Goal: Task Accomplishment & Management: Use online tool/utility

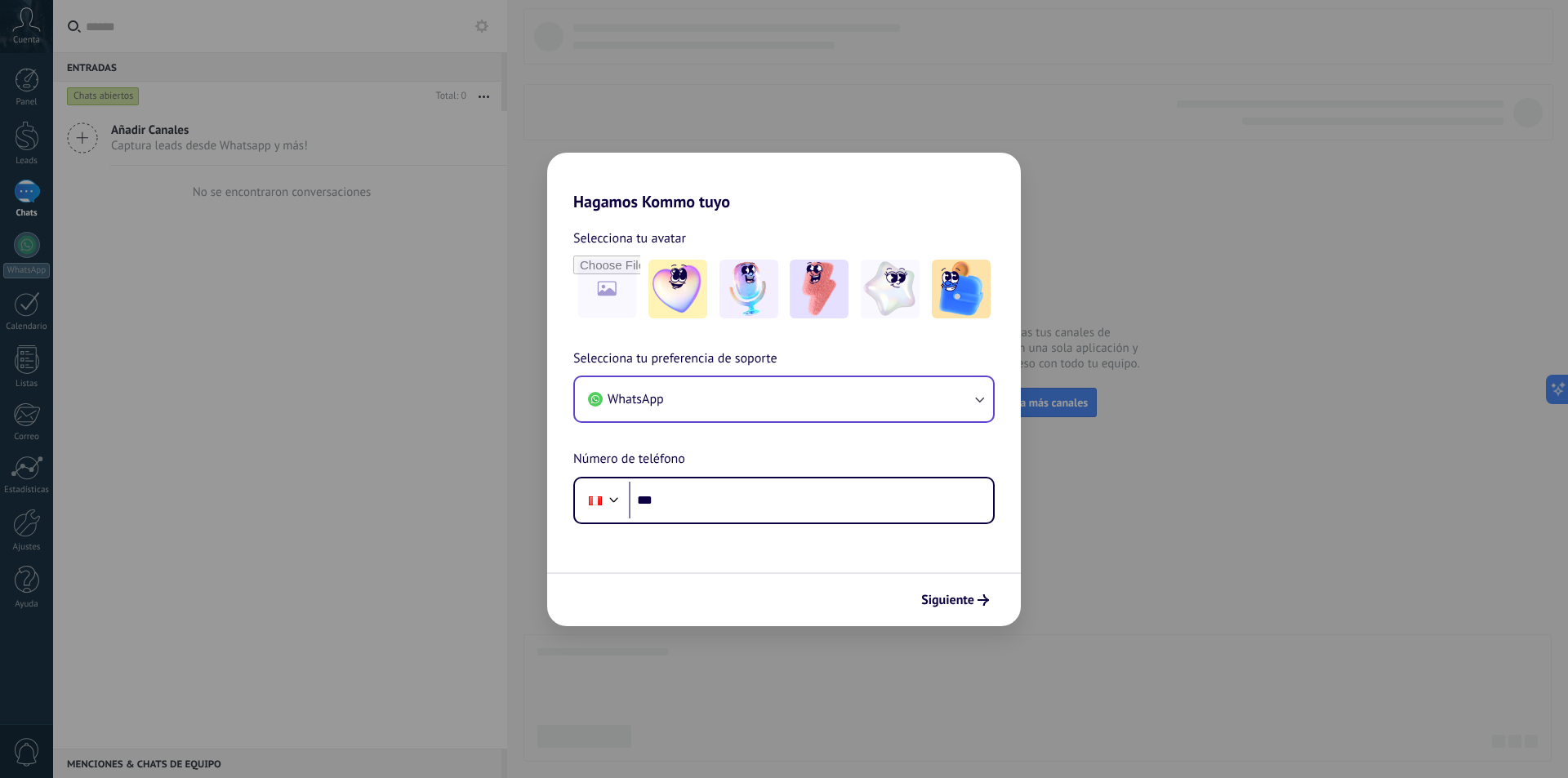
click at [887, 418] on button "WhatsApp" at bounding box center [784, 400] width 418 height 44
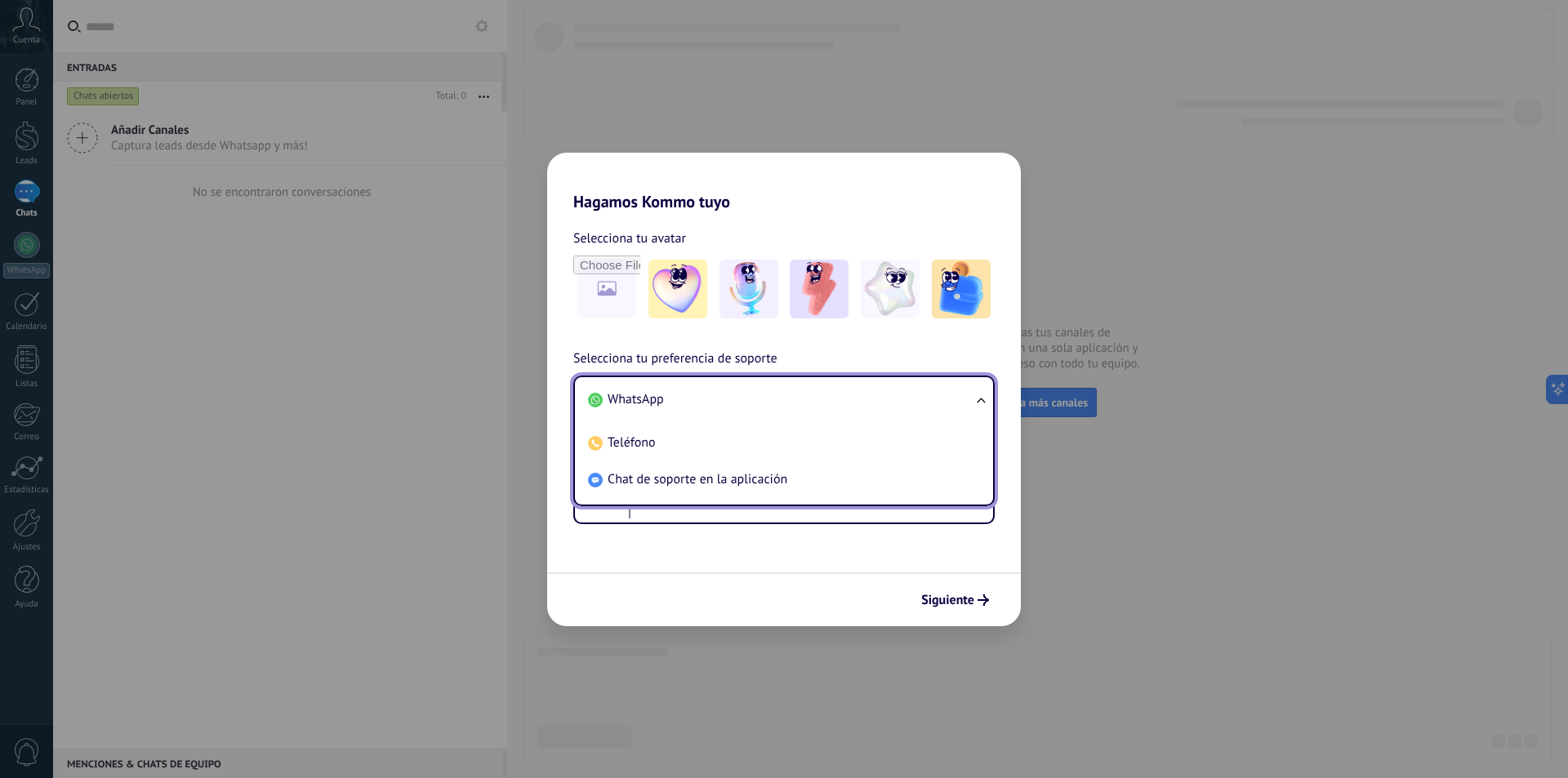
click at [901, 342] on div "Selecciona tu avatar Selecciona tu preferencia de soporte WhatsApp WhatsApp Tel…" at bounding box center [784, 368] width 474 height 313
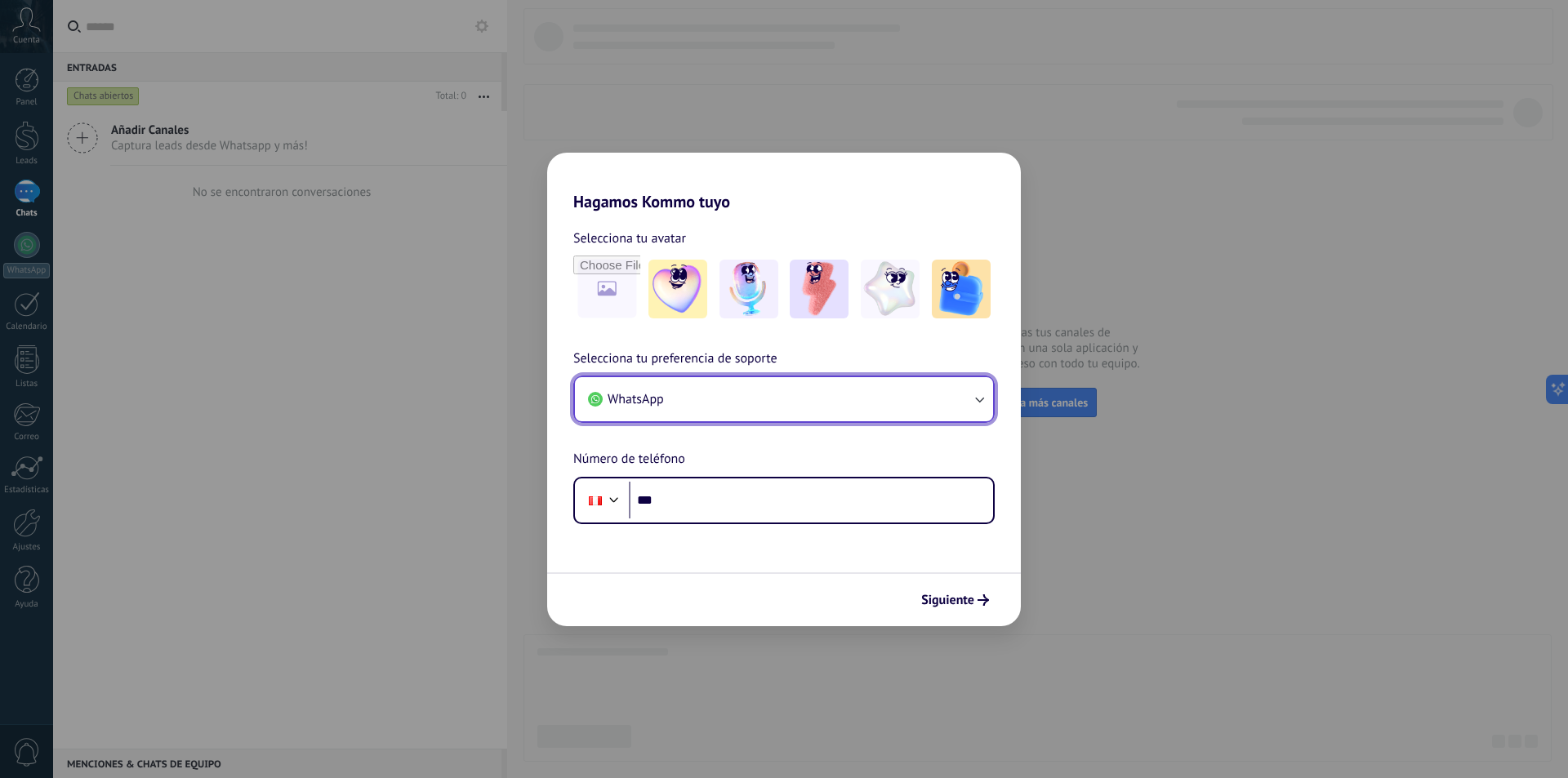
click at [843, 408] on button "WhatsApp" at bounding box center [784, 400] width 418 height 44
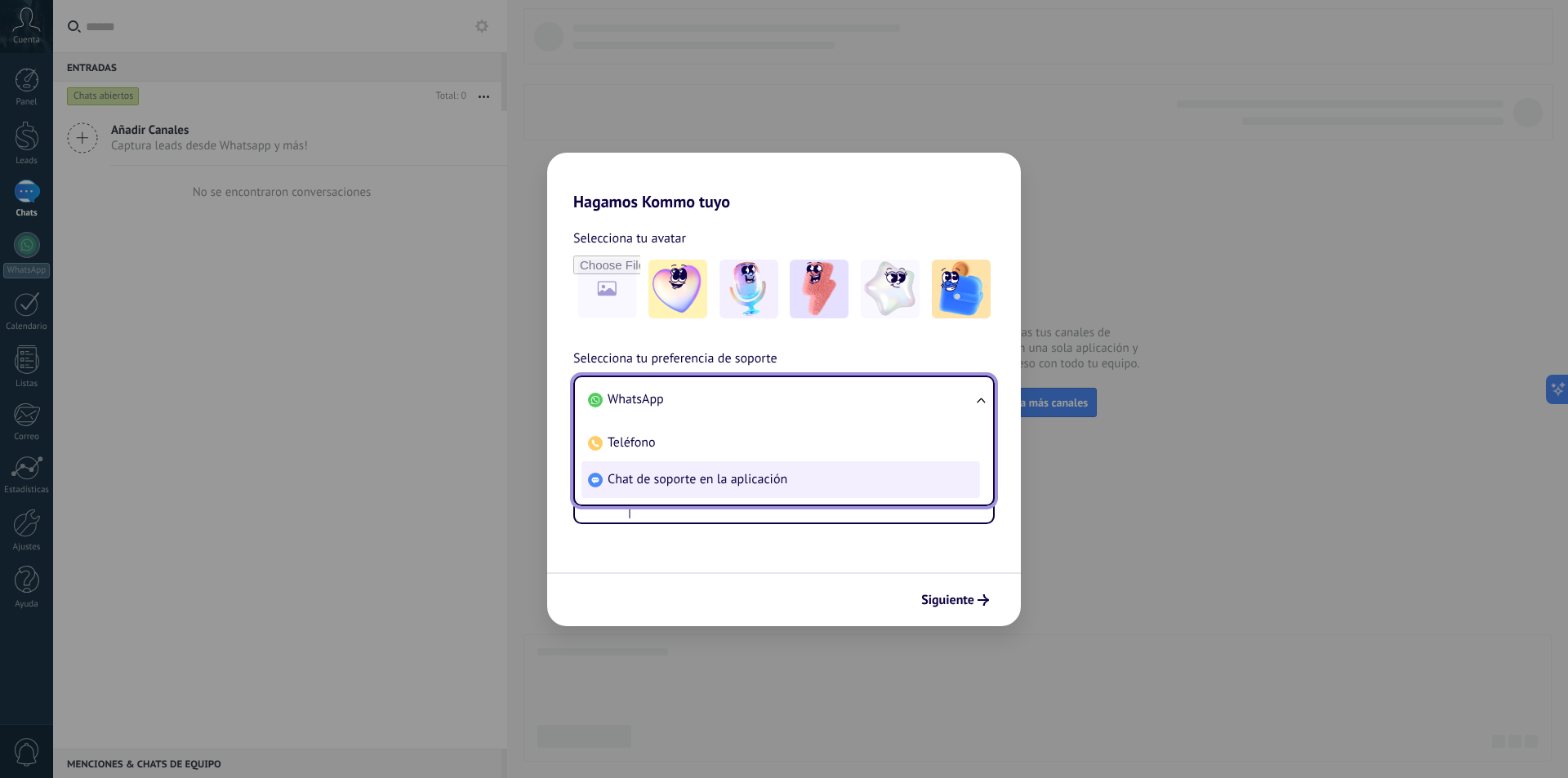
click at [770, 474] on span "Chat de soporte en la aplicación" at bounding box center [697, 479] width 179 height 16
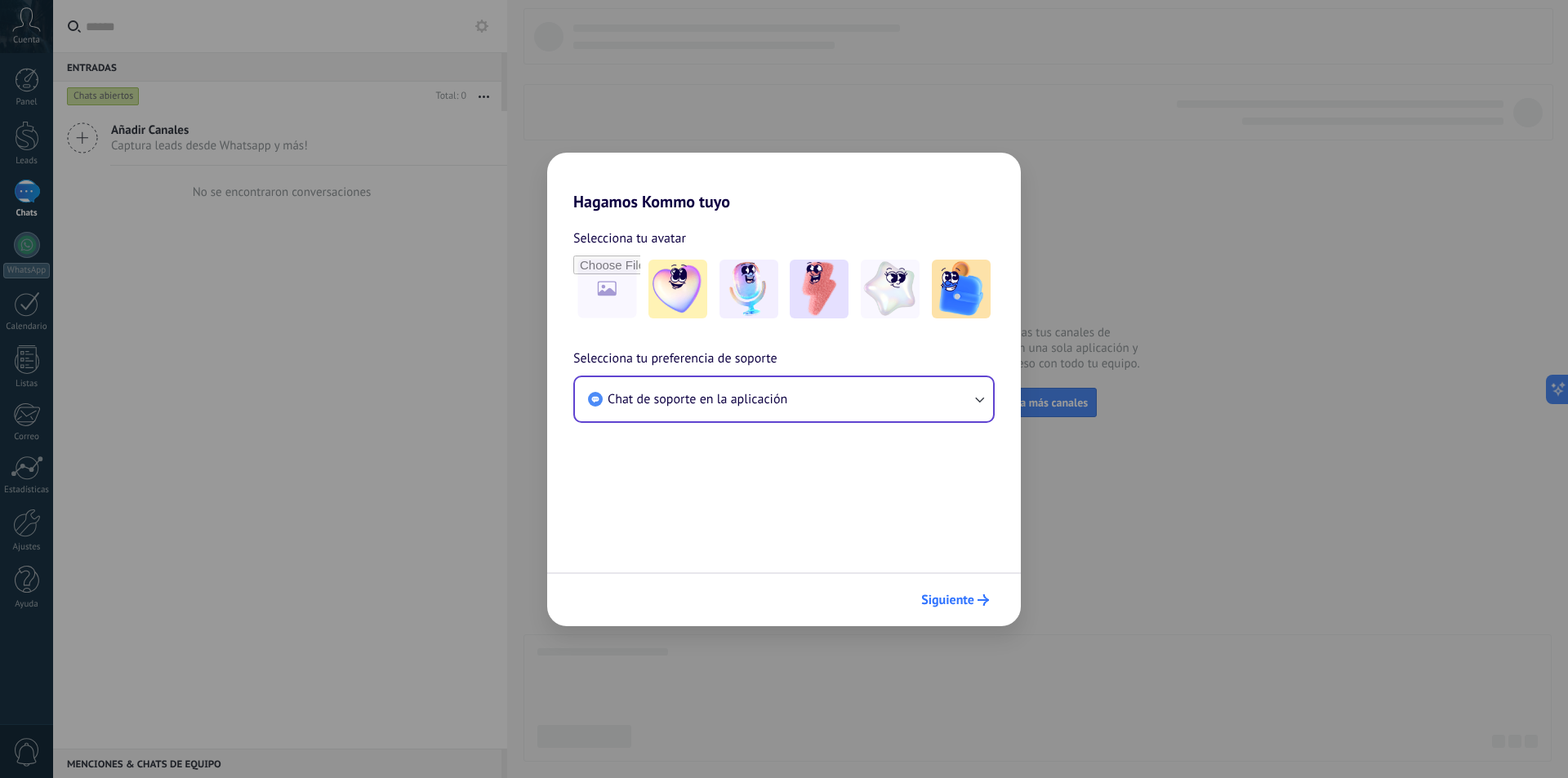
click at [961, 595] on span "Siguiente" at bounding box center [947, 600] width 53 height 11
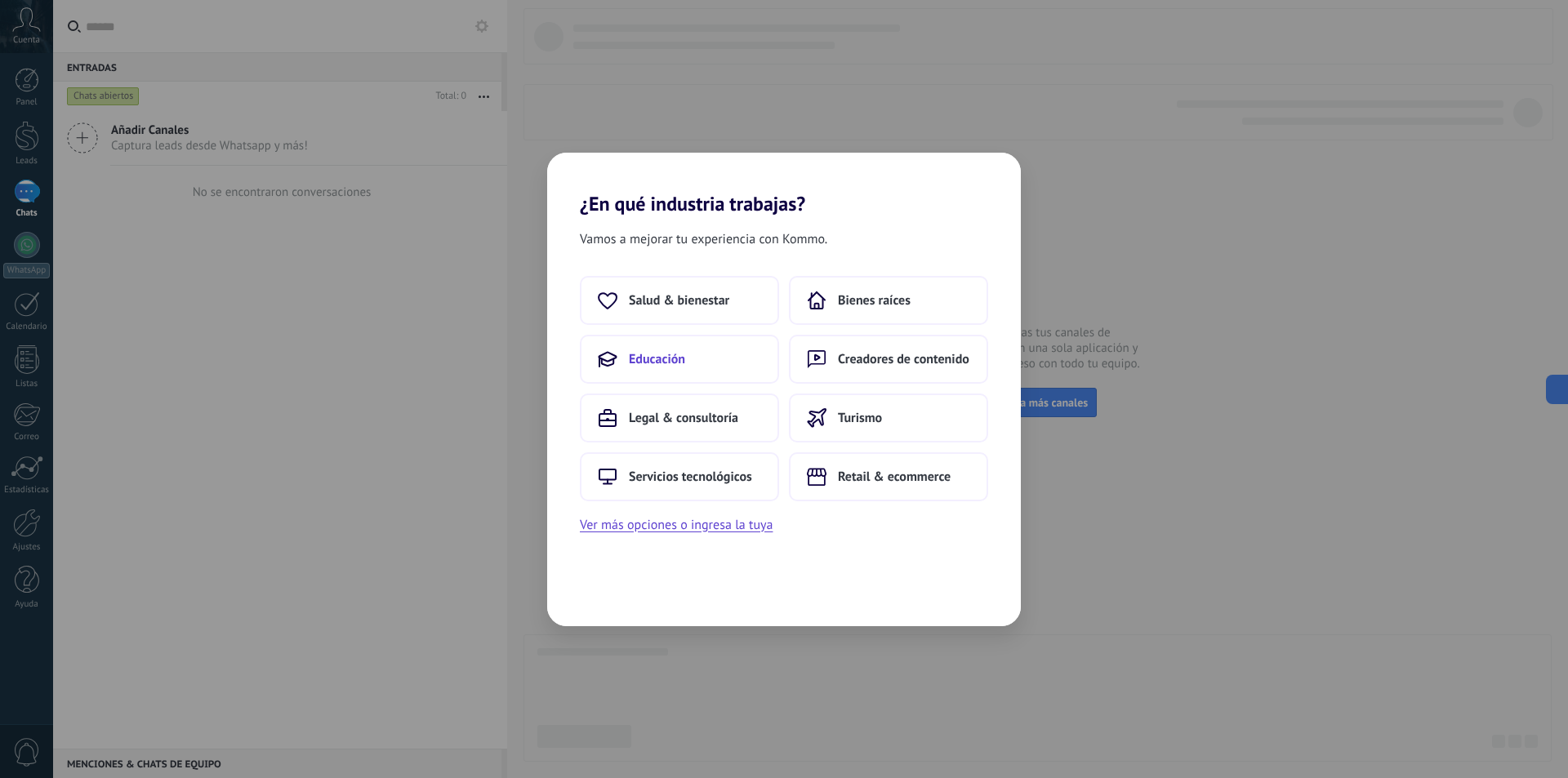
click at [713, 345] on button "Educación" at bounding box center [679, 360] width 199 height 49
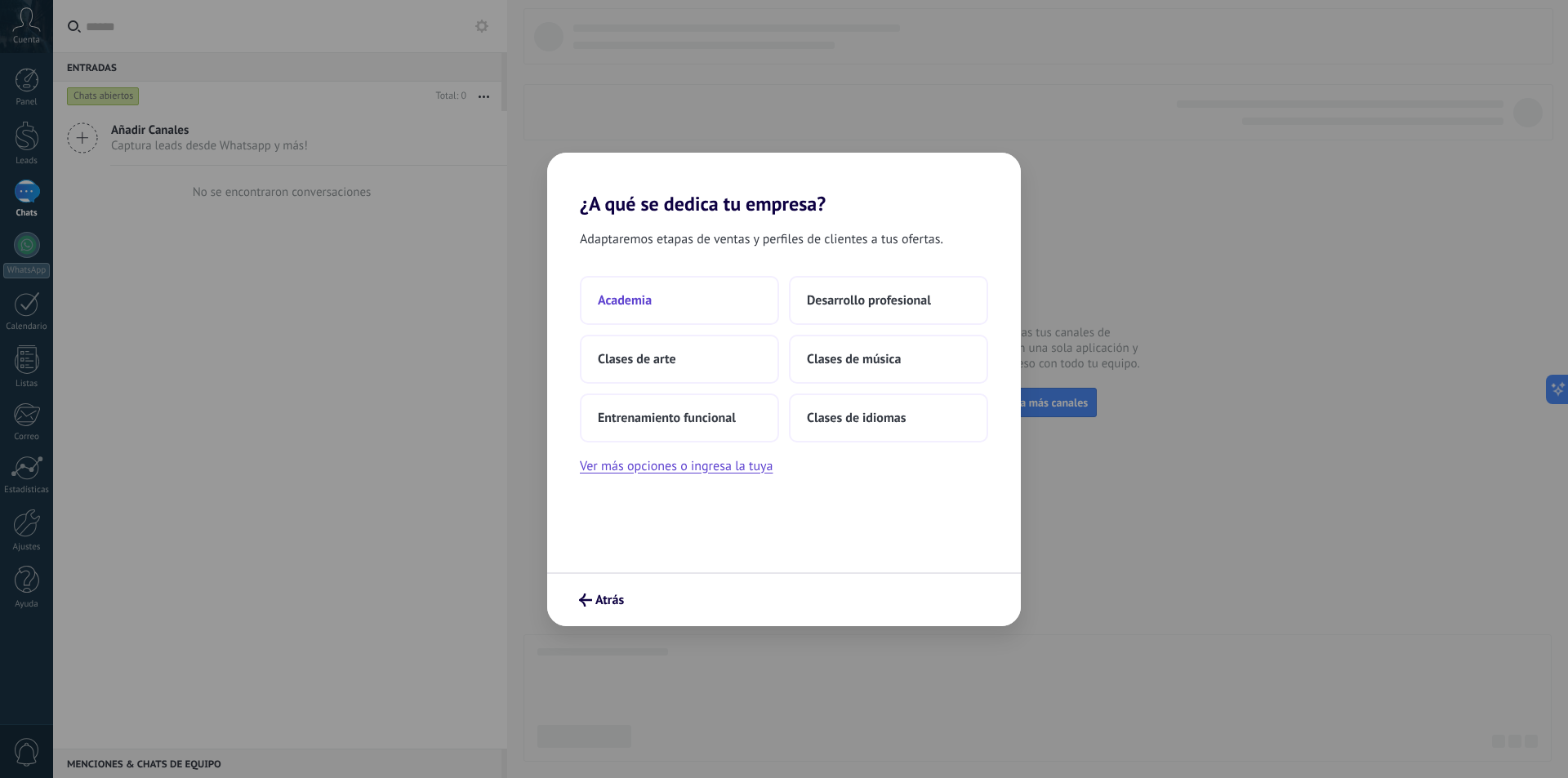
click at [713, 297] on button "Academia" at bounding box center [679, 301] width 199 height 49
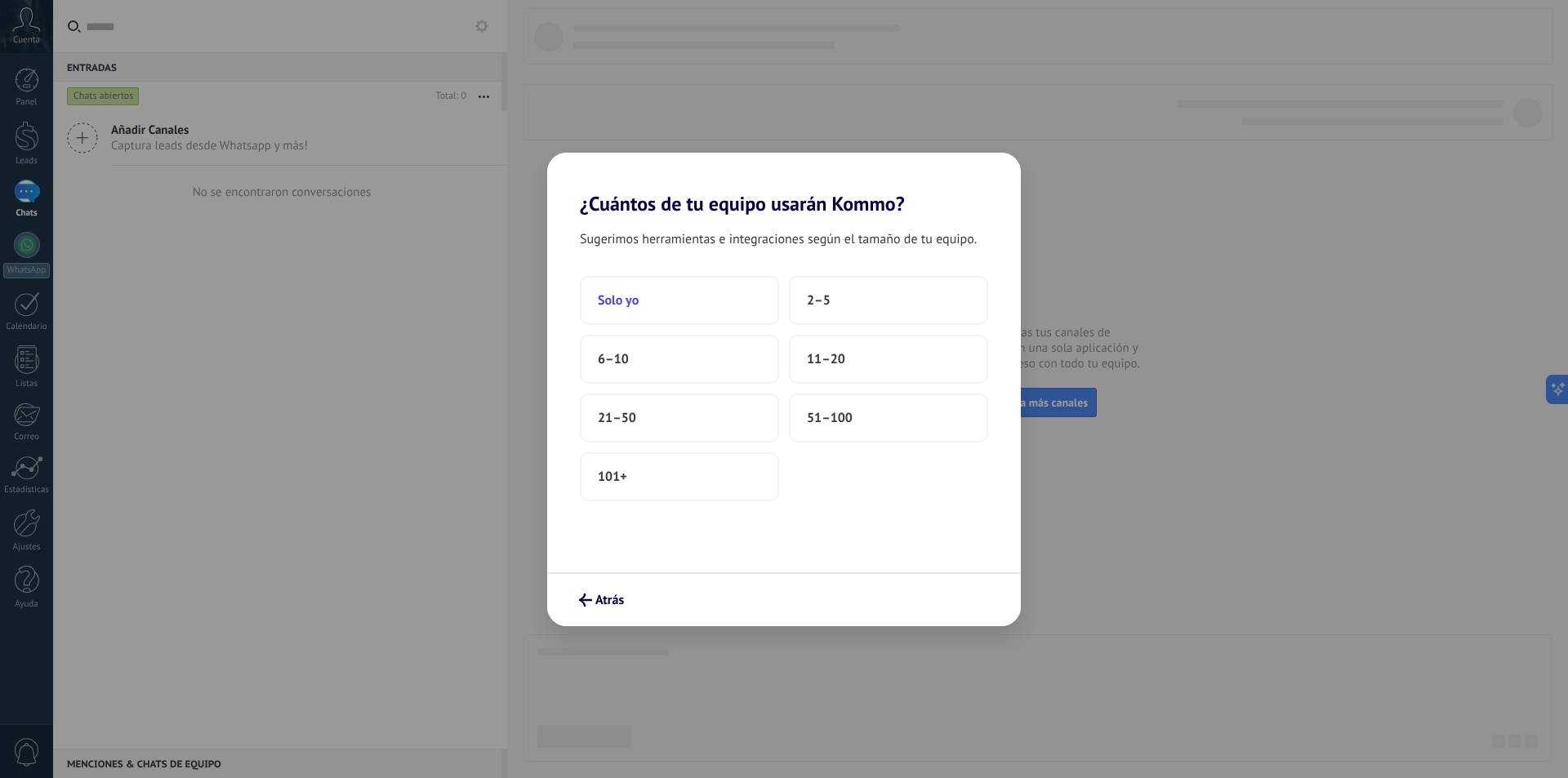
click at [676, 292] on button "Solo yo" at bounding box center [679, 301] width 199 height 49
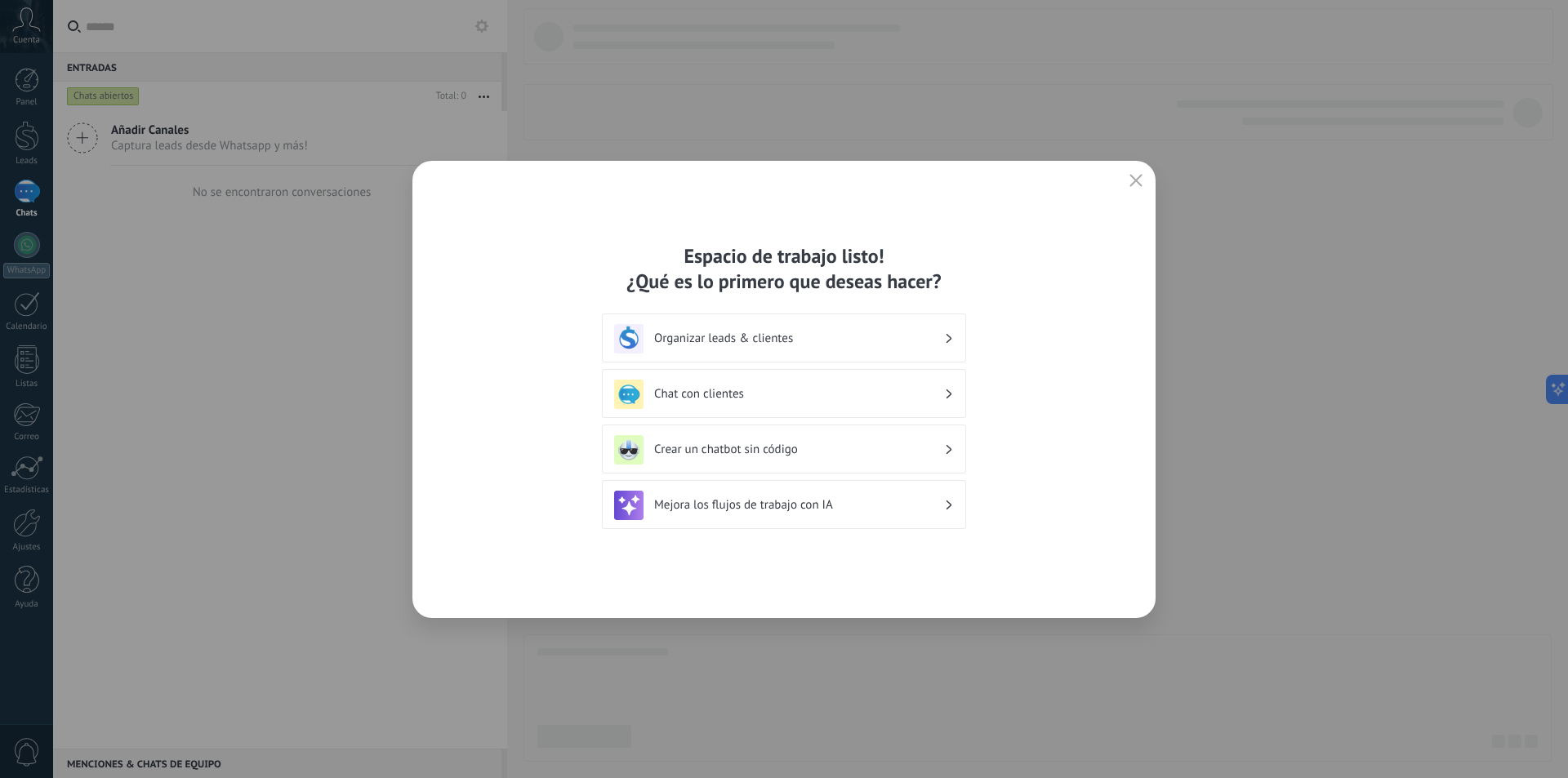
click at [832, 341] on h3 "Organizar leads & clientes" at bounding box center [799, 338] width 290 height 16
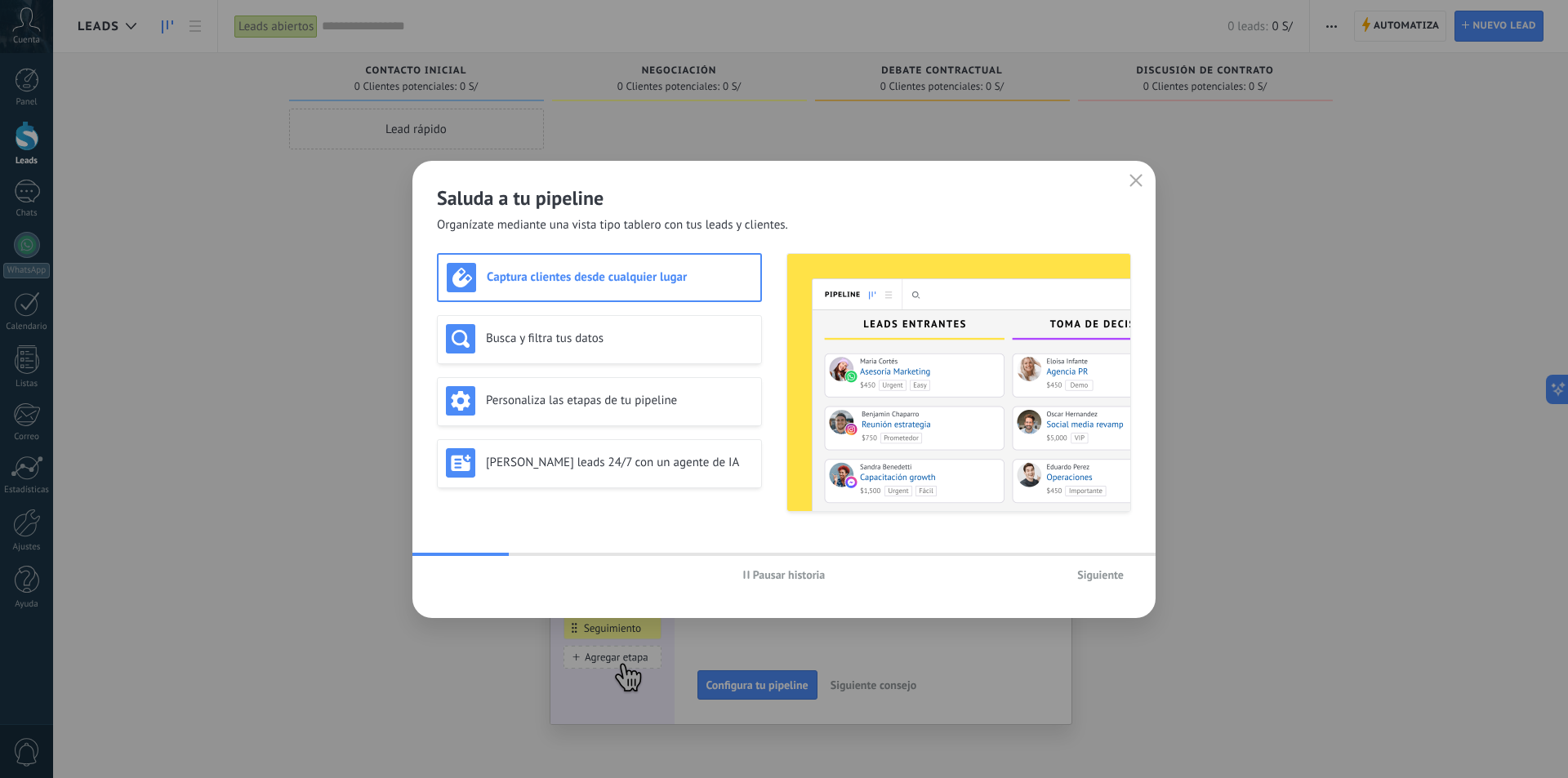
click at [1133, 183] on use "button" at bounding box center [1136, 179] width 12 height 12
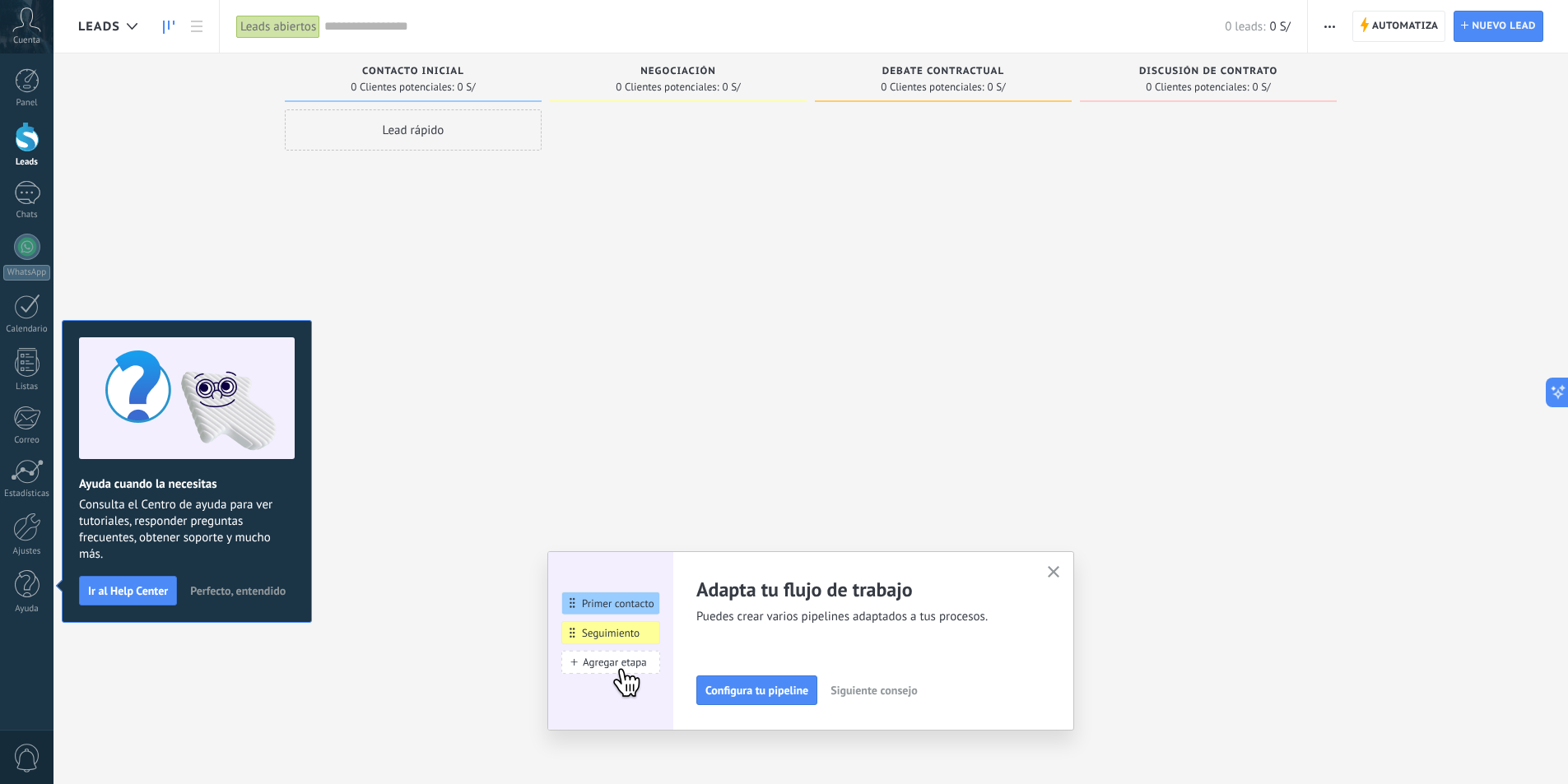
click at [244, 595] on span "Perfecto, entendido" at bounding box center [238, 591] width 96 height 12
